Goal: Task Accomplishment & Management: Manage account settings

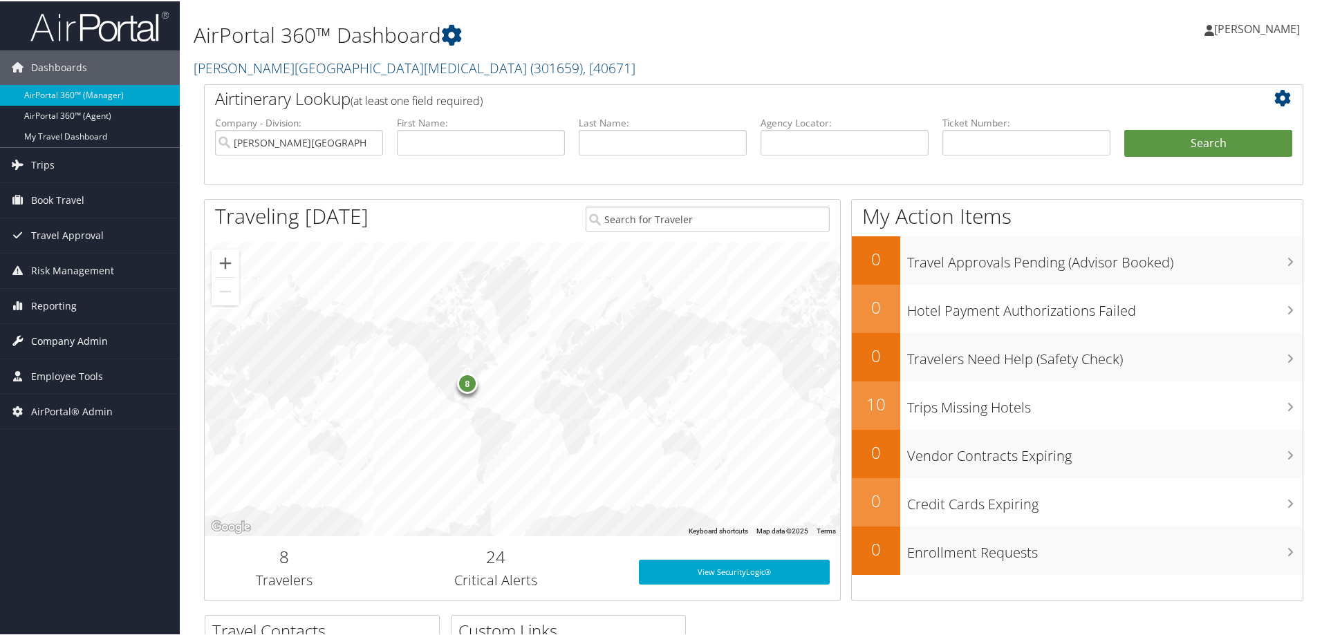
click at [65, 337] on span "Company Admin" at bounding box center [69, 340] width 77 height 35
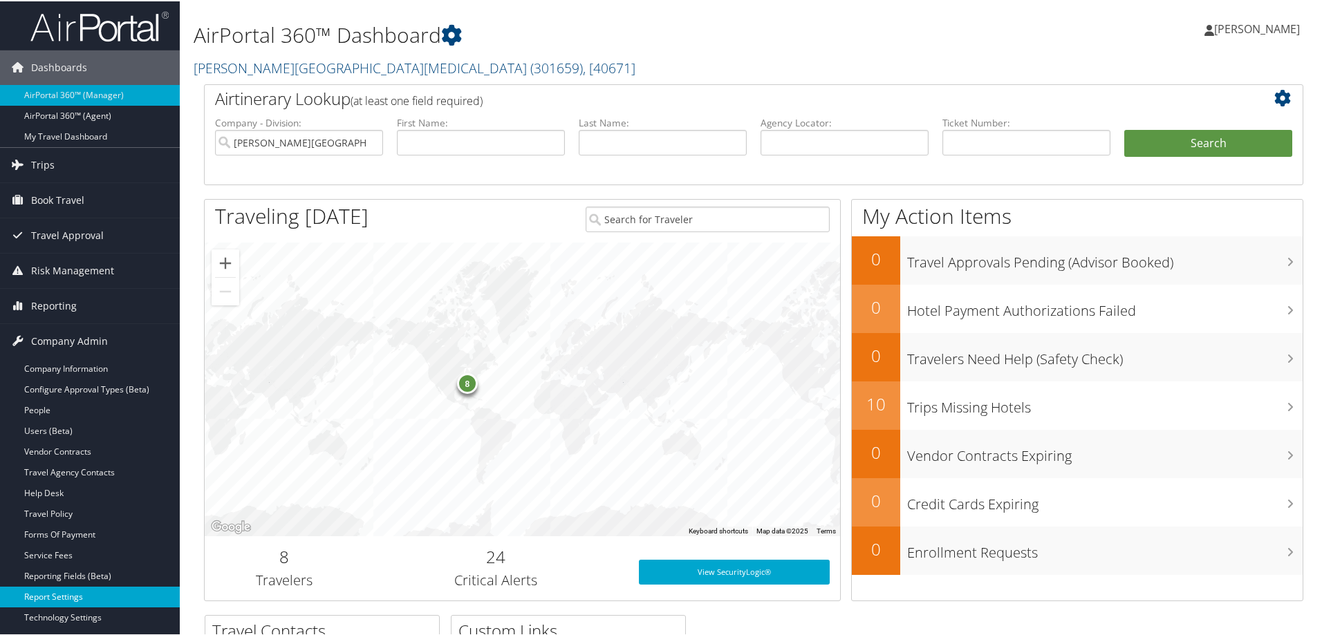
click at [66, 592] on link "Report Settings" at bounding box center [90, 596] width 180 height 21
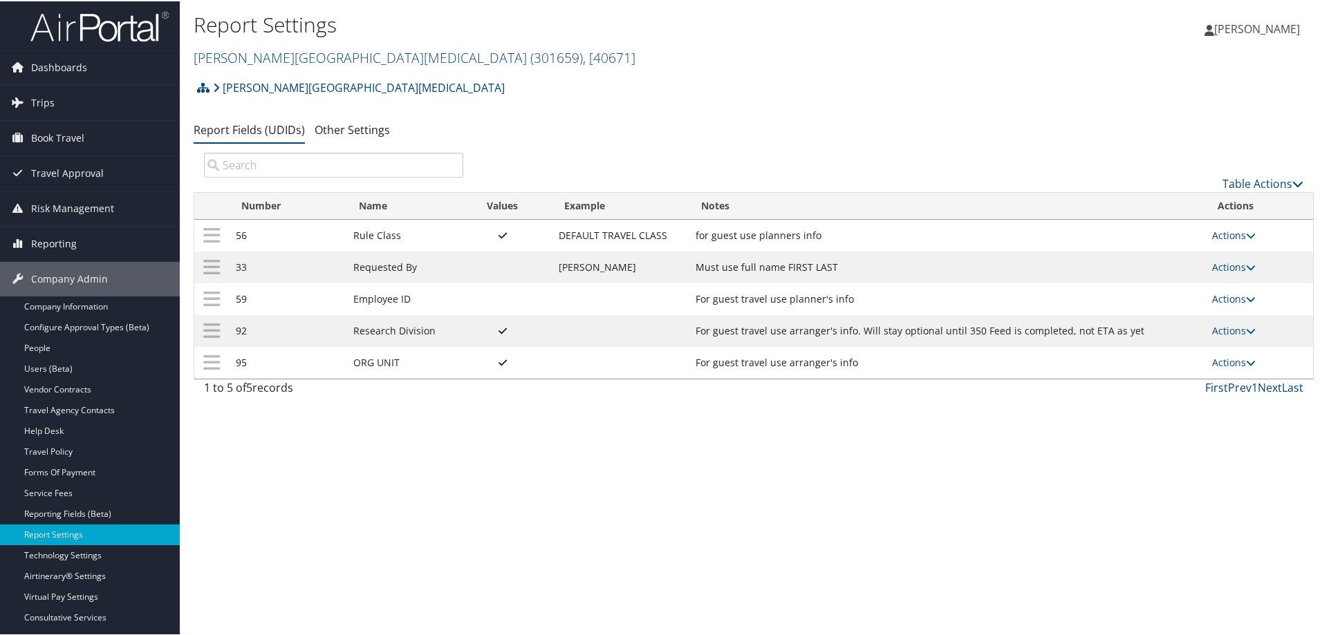
drag, startPoint x: 652, startPoint y: 66, endPoint x: 644, endPoint y: 75, distance: 12.3
click at [651, 66] on h2 "[PERSON_NAME][GEOGRAPHIC_DATA][MEDICAL_DATA] ( 301659 ) , [ 40671 ]" at bounding box center [567, 56] width 747 height 24
